Goal: Use online tool/utility: Utilize a website feature to perform a specific function

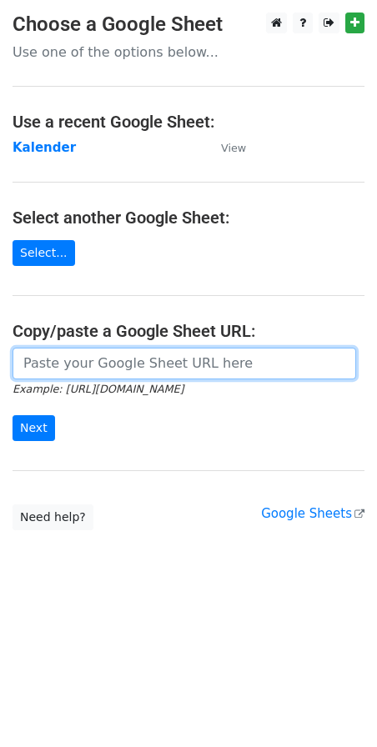
click at [128, 362] on input "url" at bounding box center [185, 364] width 344 height 32
paste input "[URL][DOMAIN_NAME]"
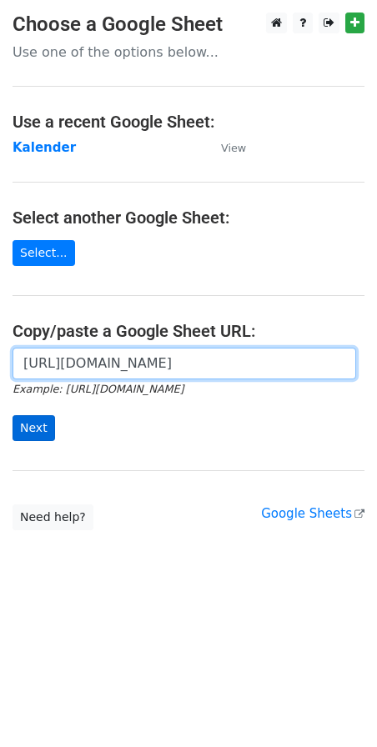
type input "[URL][DOMAIN_NAME]"
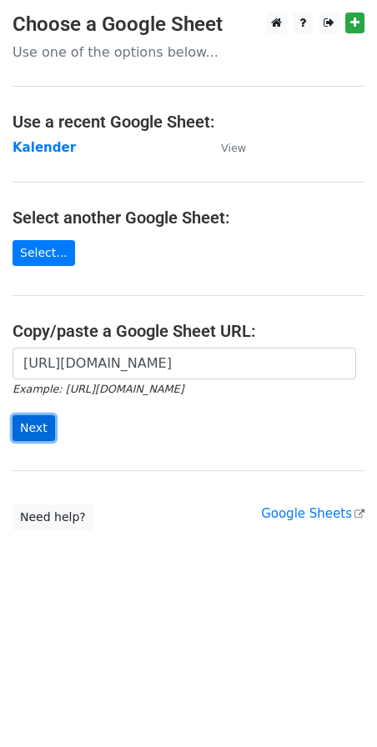
click at [37, 425] on input "Next" at bounding box center [34, 428] width 43 height 26
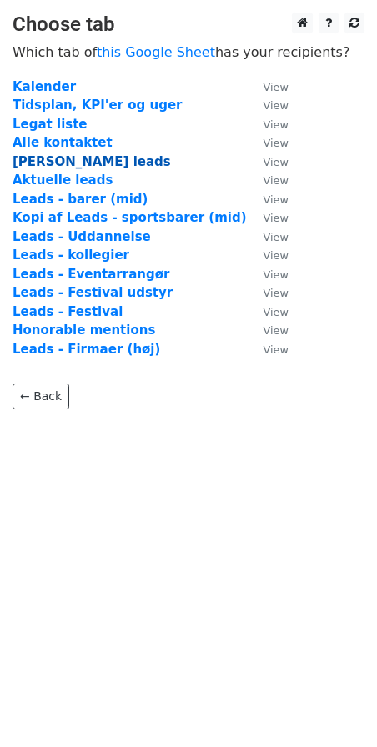
click at [39, 158] on strong "Nye leads" at bounding box center [92, 161] width 159 height 15
